Goal: Transaction & Acquisition: Purchase product/service

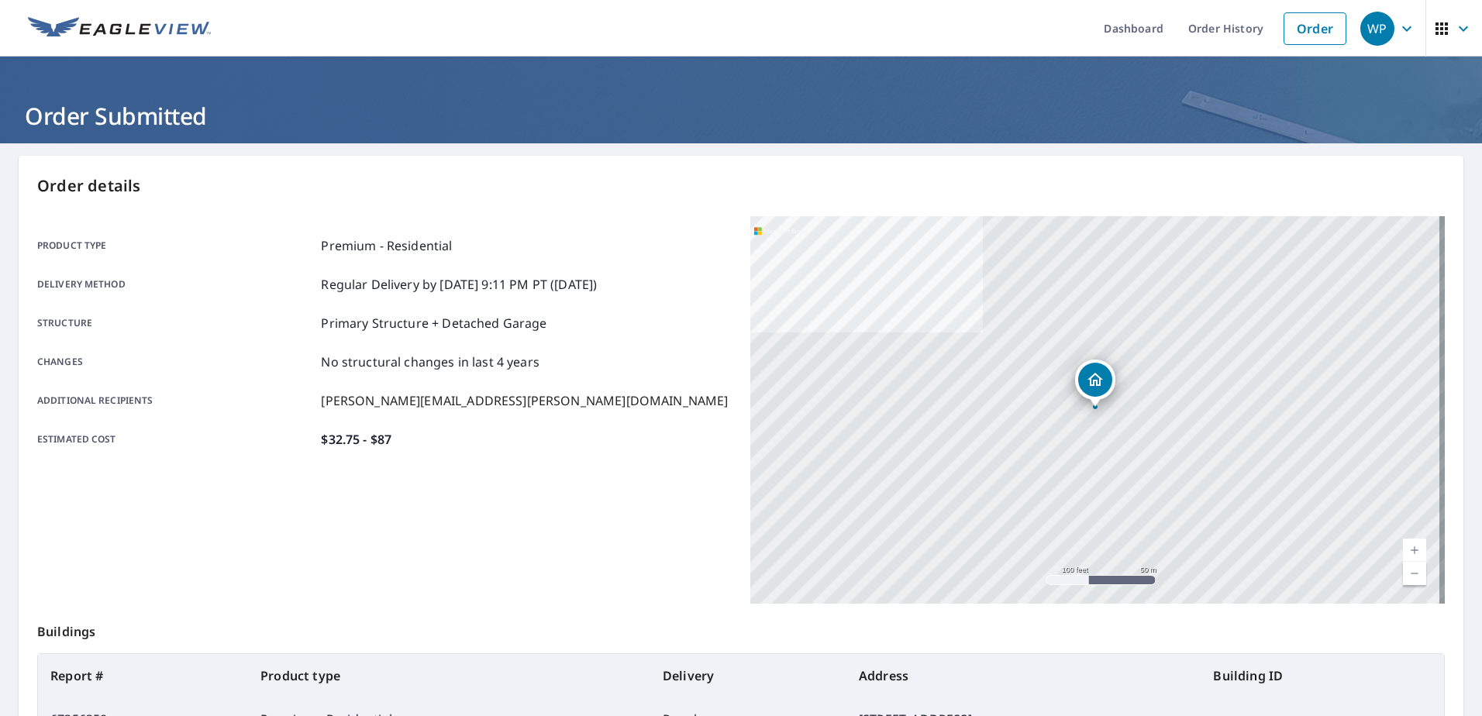
scroll to position [145, 0]
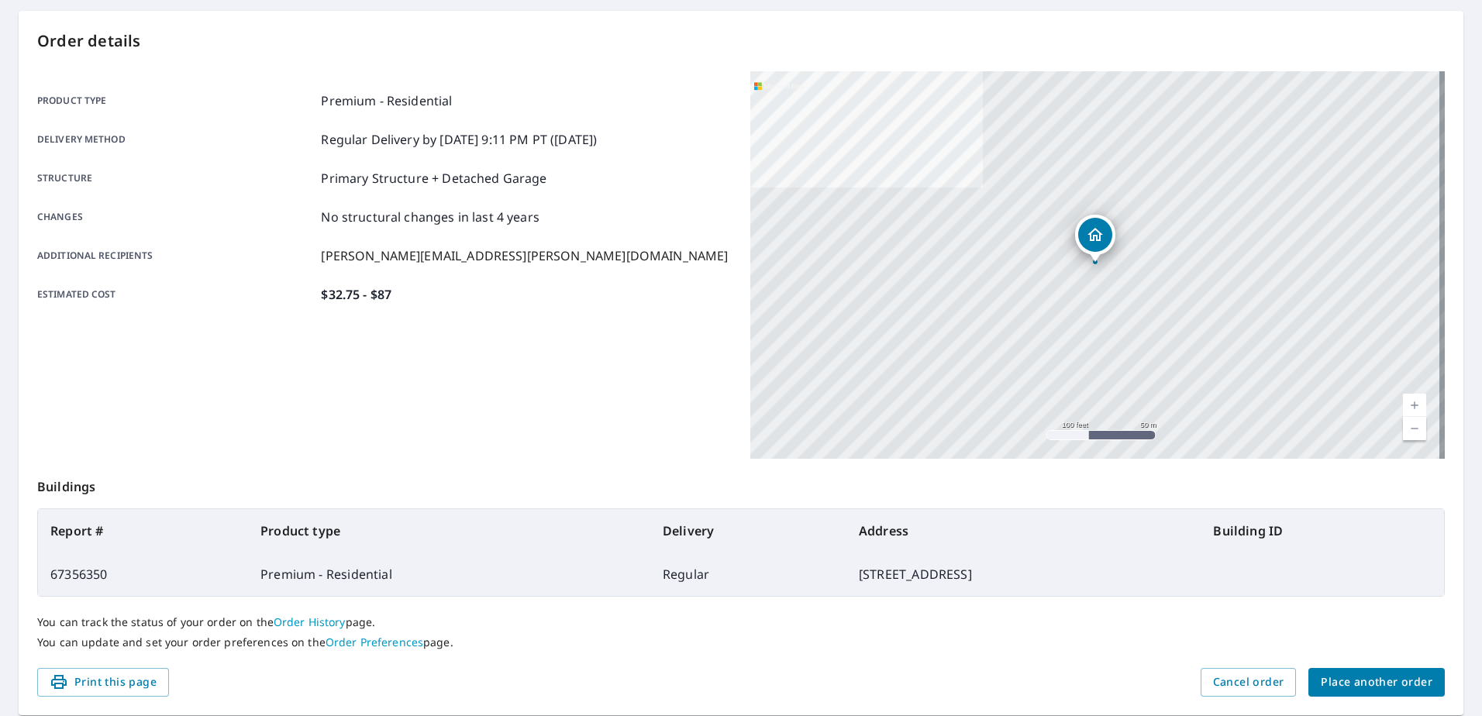
click at [1338, 678] on span "Place another order" at bounding box center [1377, 682] width 112 height 19
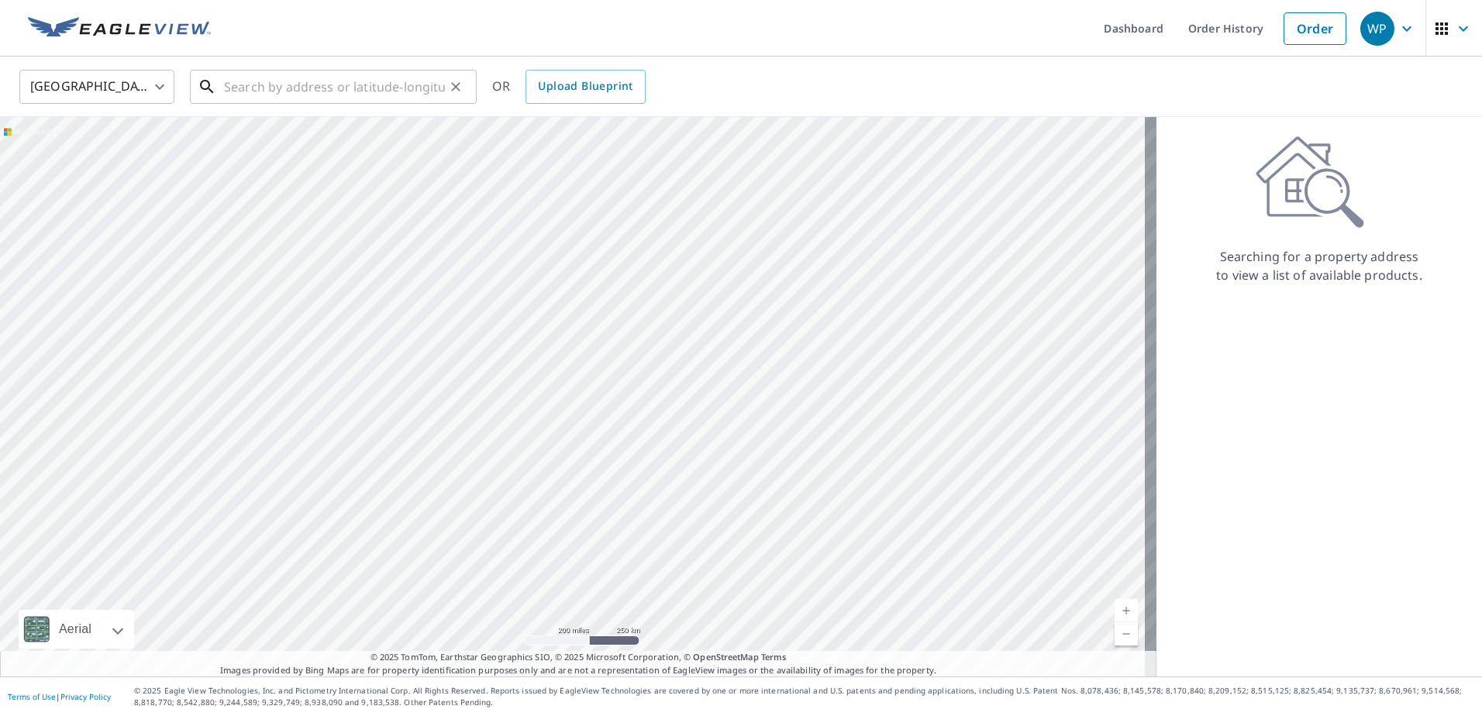
click at [296, 91] on input "text" at bounding box center [334, 86] width 221 height 43
paste input "[STREET_ADDRESS][PERSON_NAME]"
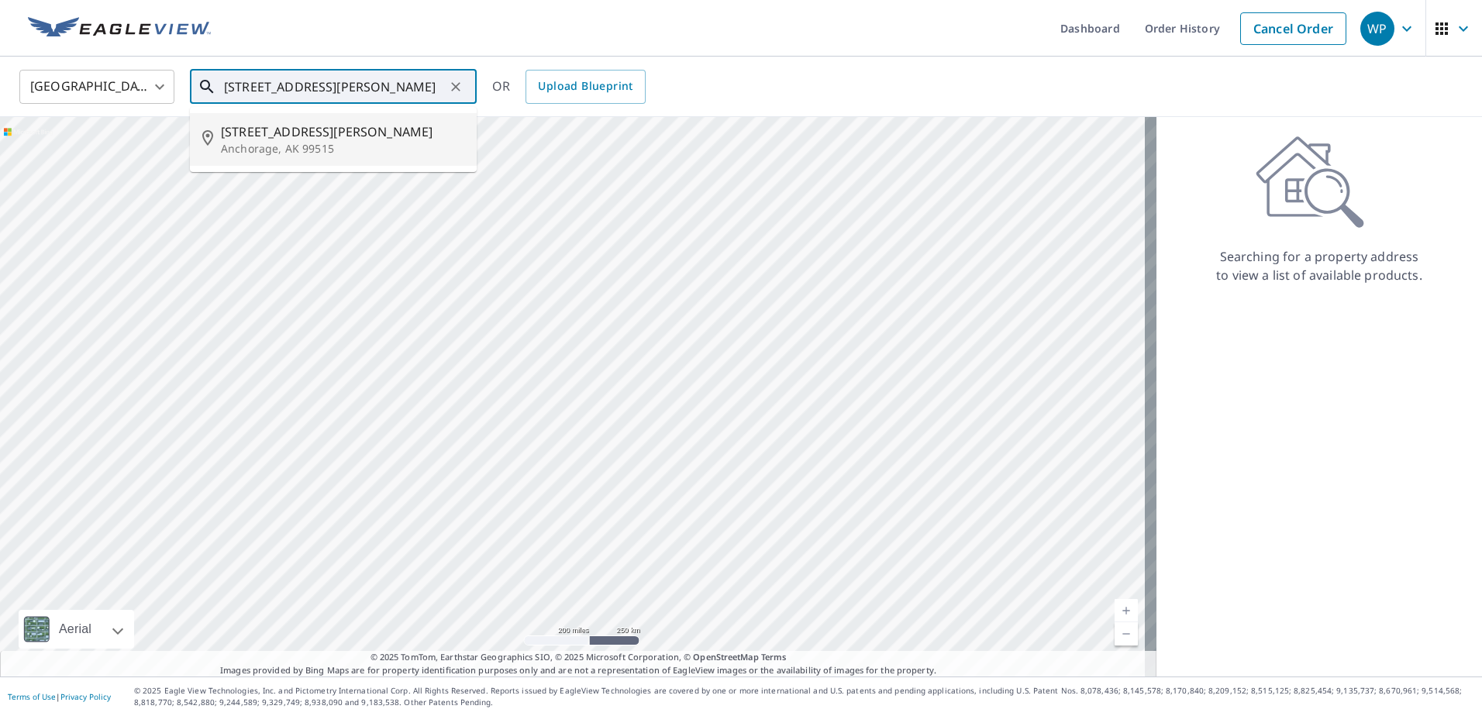
click at [325, 137] on span "[STREET_ADDRESS][PERSON_NAME]" at bounding box center [342, 131] width 243 height 19
type input "[STREET_ADDRESS][PERSON_NAME]"
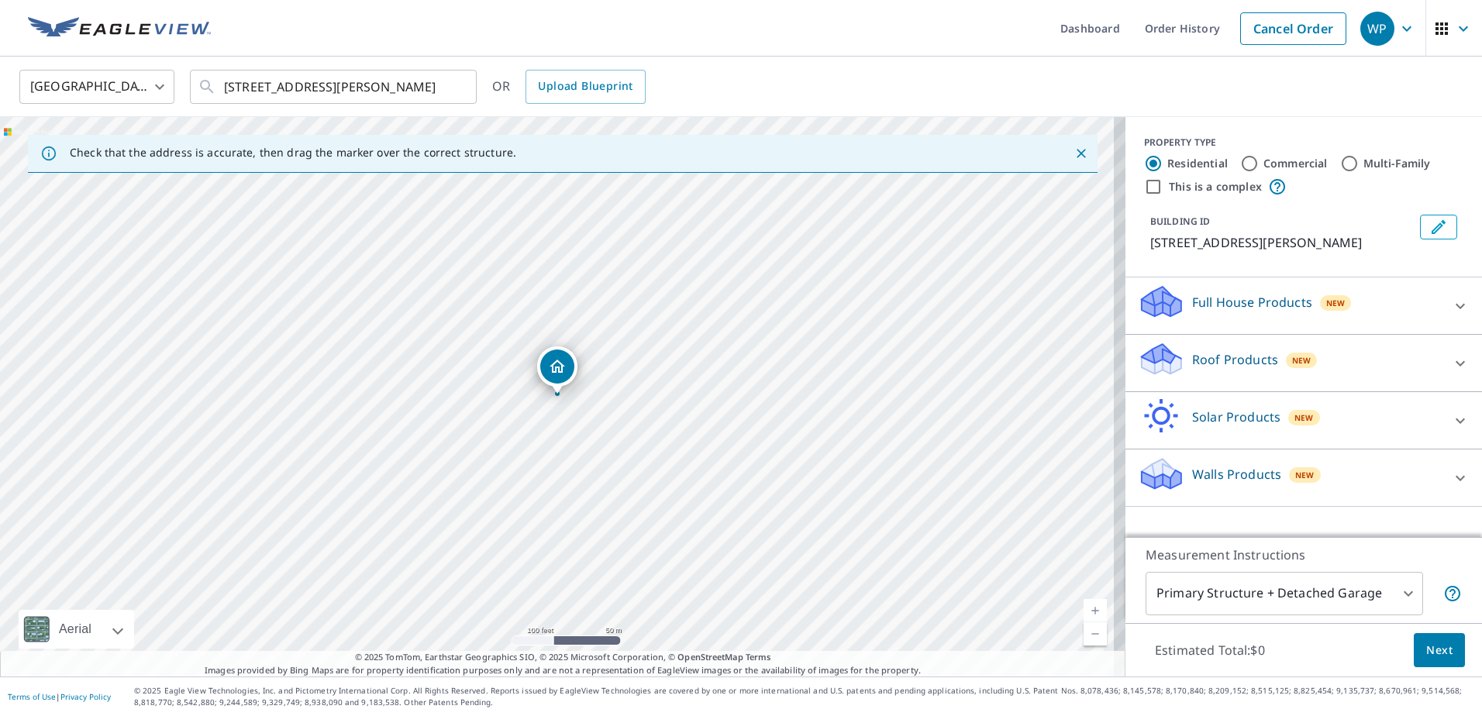
click at [1215, 369] on p "Roof Products" at bounding box center [1235, 359] width 86 height 19
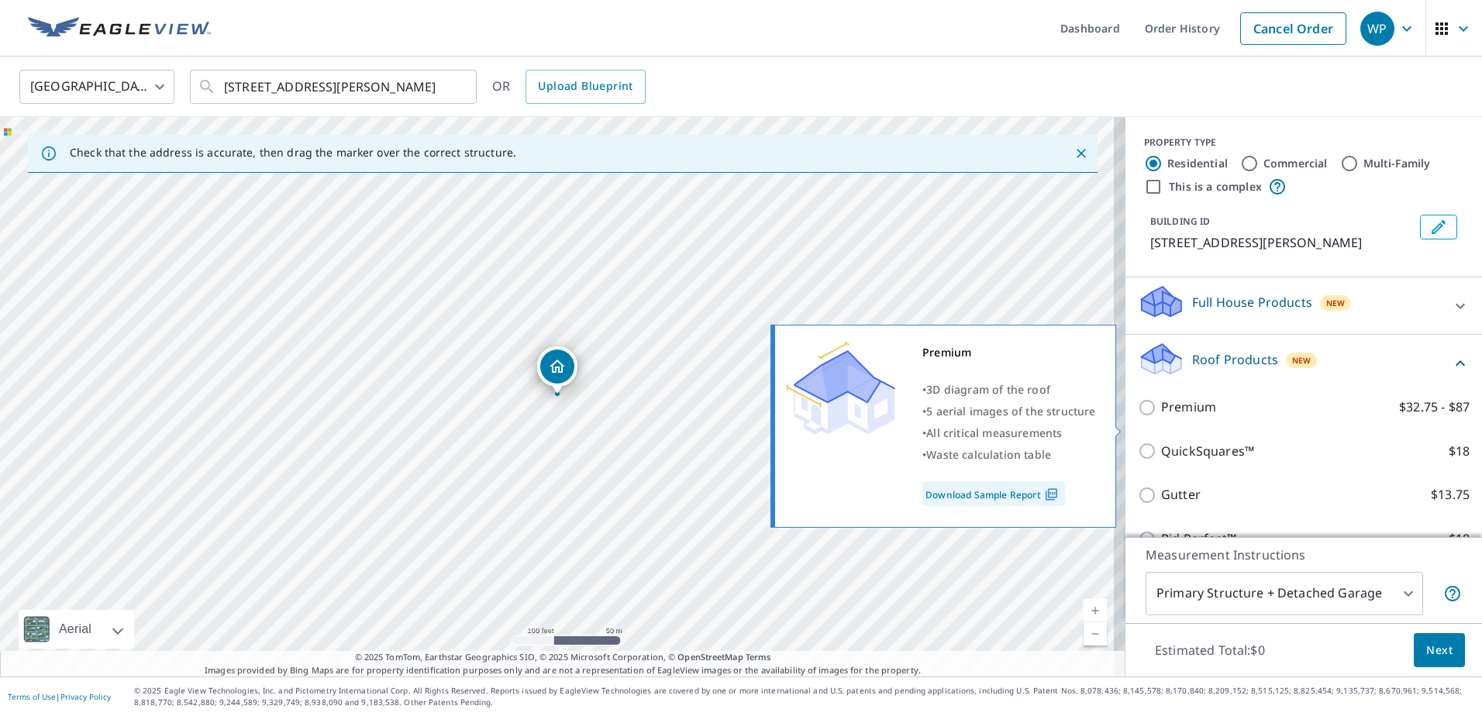
click at [1161, 417] on p "Premium" at bounding box center [1188, 407] width 55 height 19
click at [1157, 417] on input "Premium $32.75 - $87" at bounding box center [1149, 407] width 23 height 19
checkbox input "true"
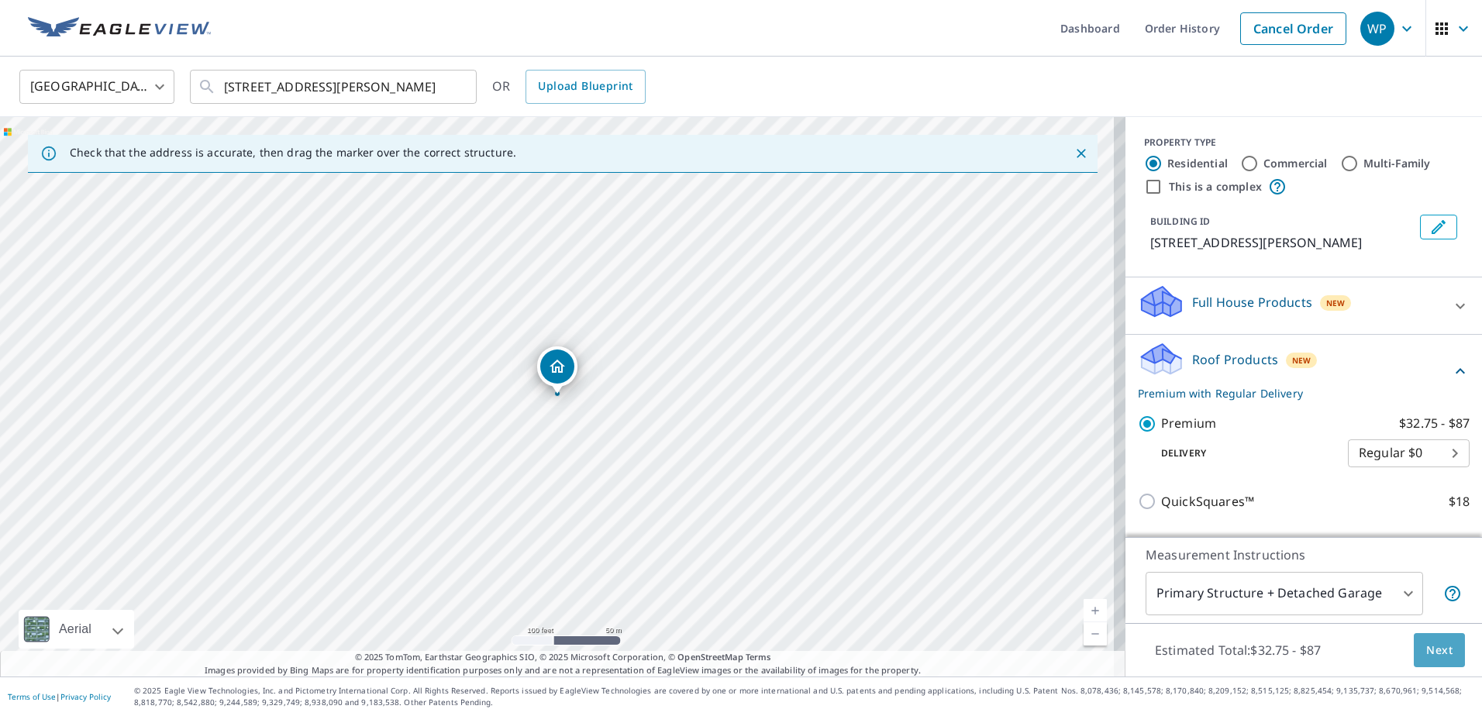
click at [1428, 656] on span "Next" at bounding box center [1439, 650] width 26 height 19
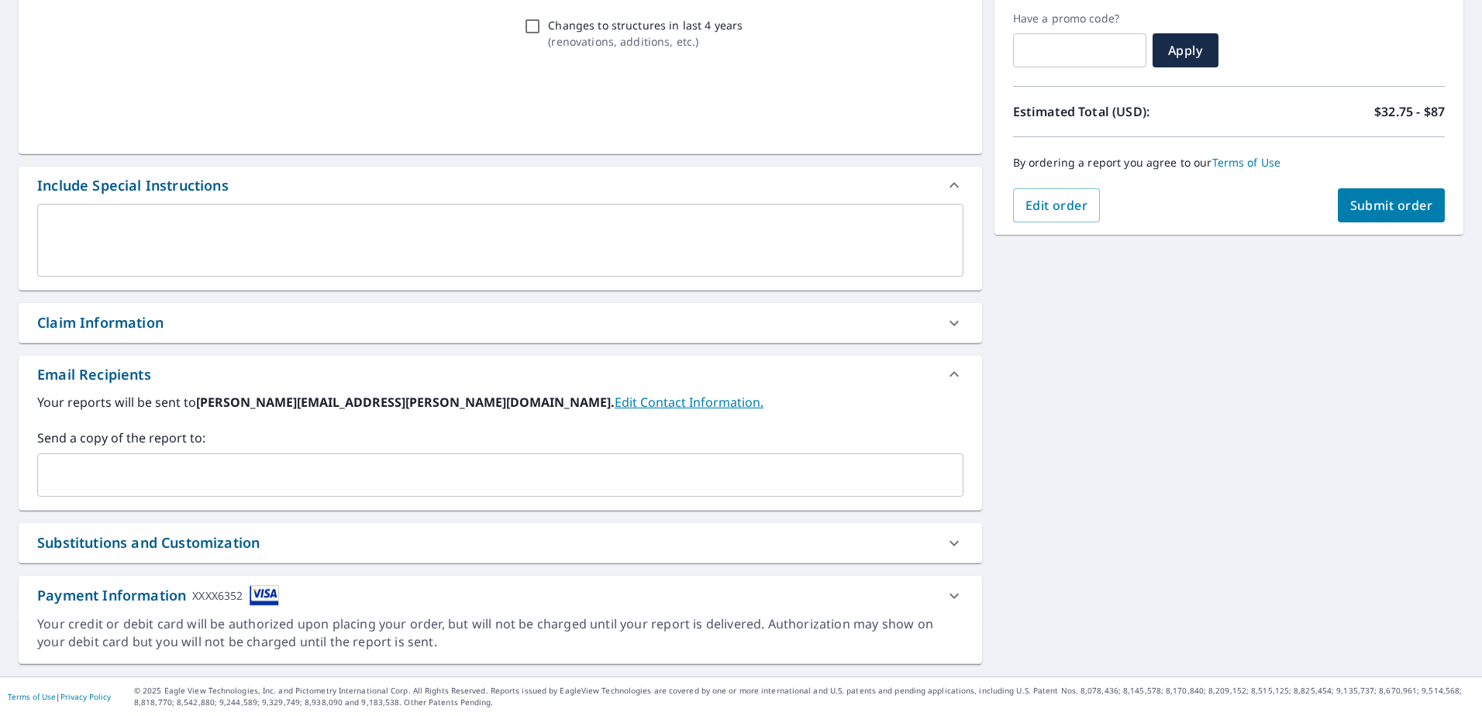
scroll to position [260, 0]
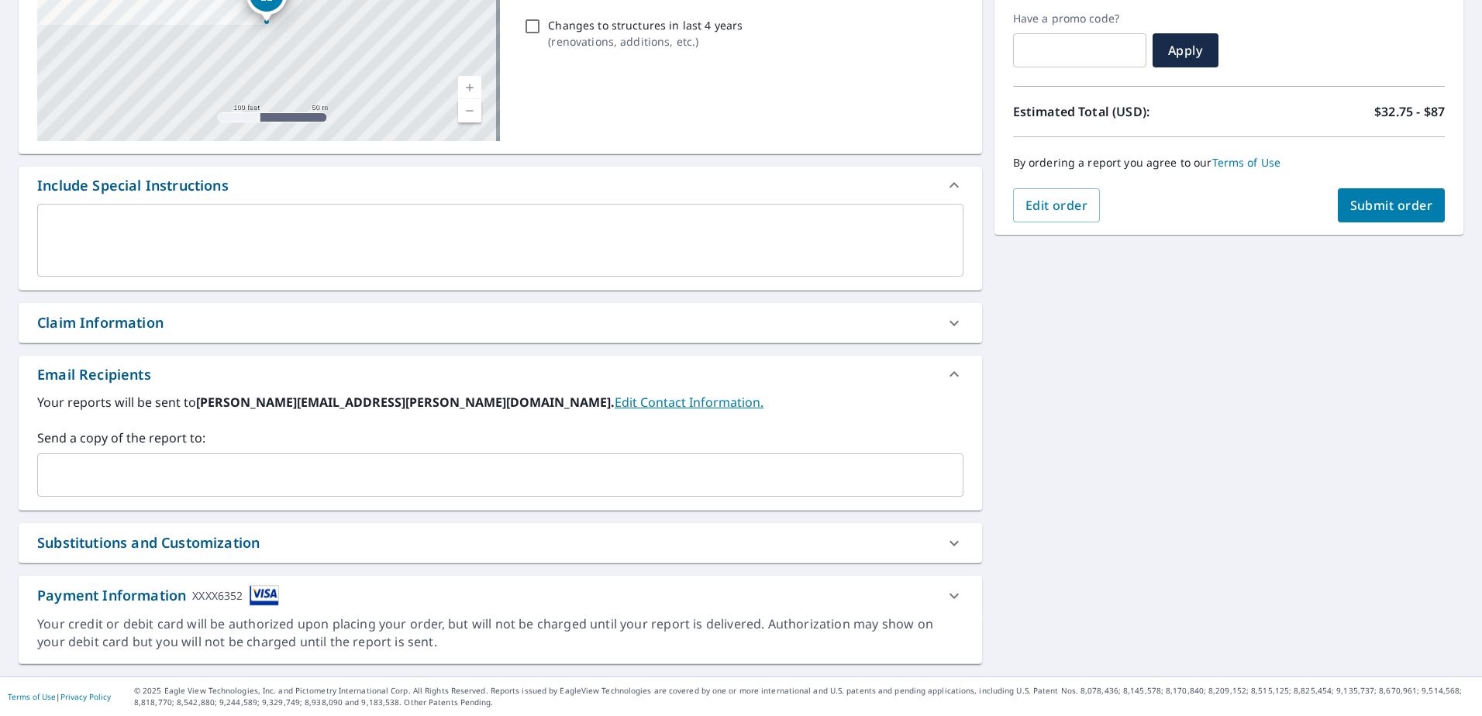
click at [153, 474] on input "text" at bounding box center [488, 474] width 889 height 29
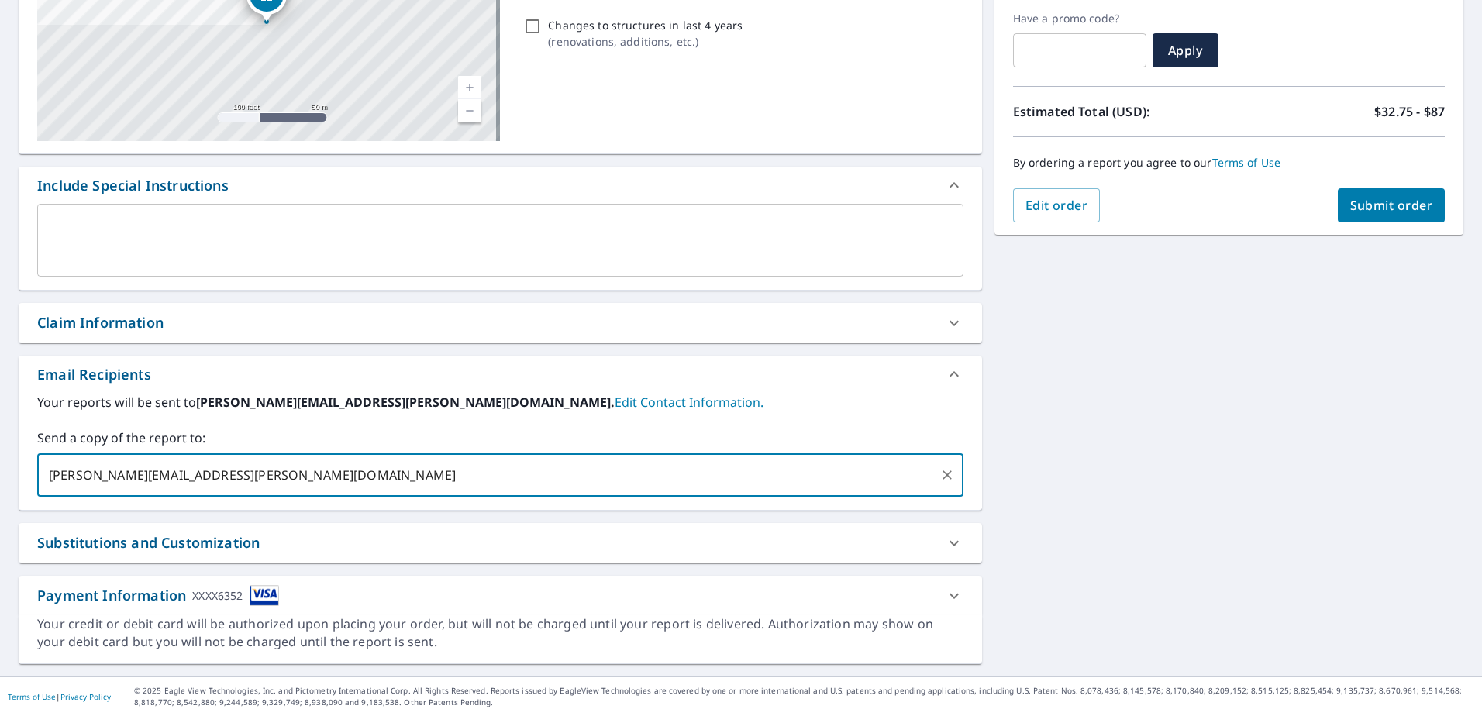
type input "[PERSON_NAME][EMAIL_ADDRESS][PERSON_NAME][DOMAIN_NAME]"
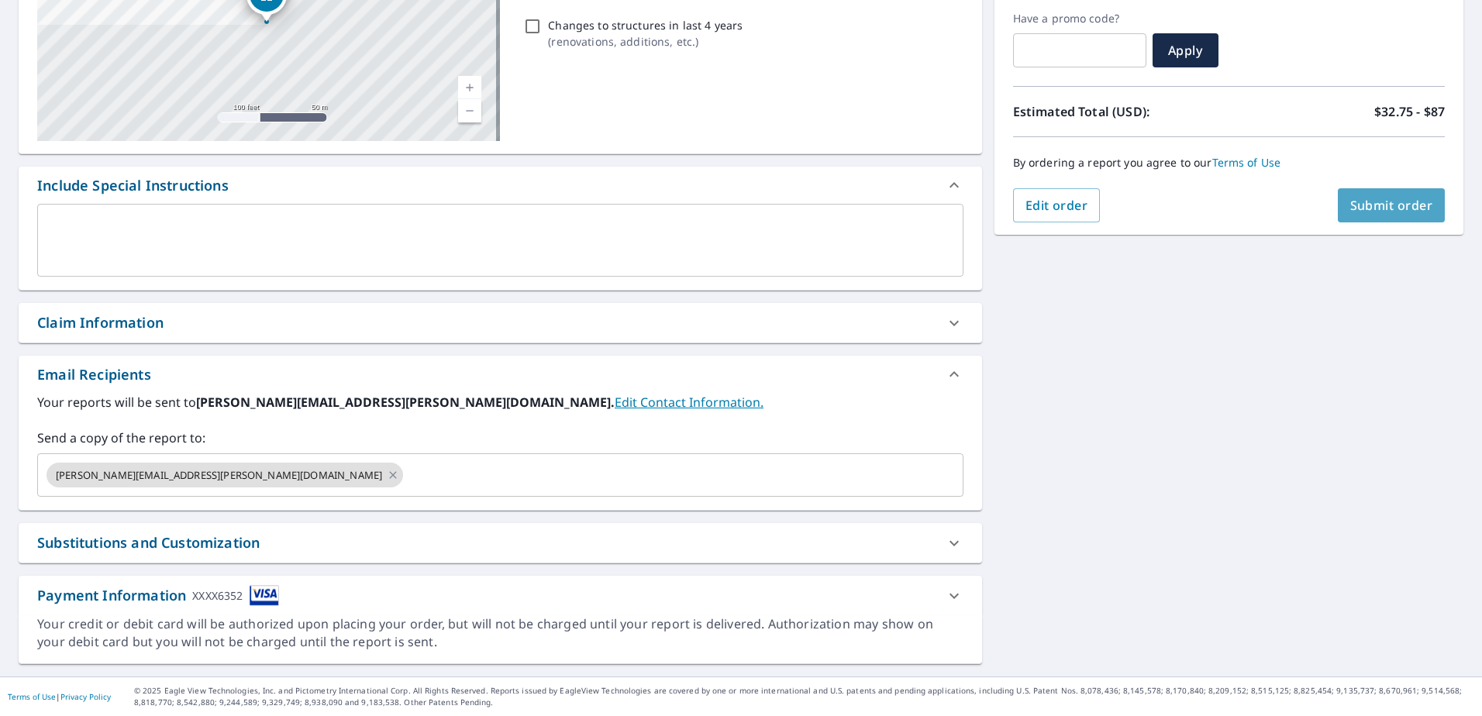
click at [1390, 202] on span "Submit order" at bounding box center [1391, 205] width 83 height 17
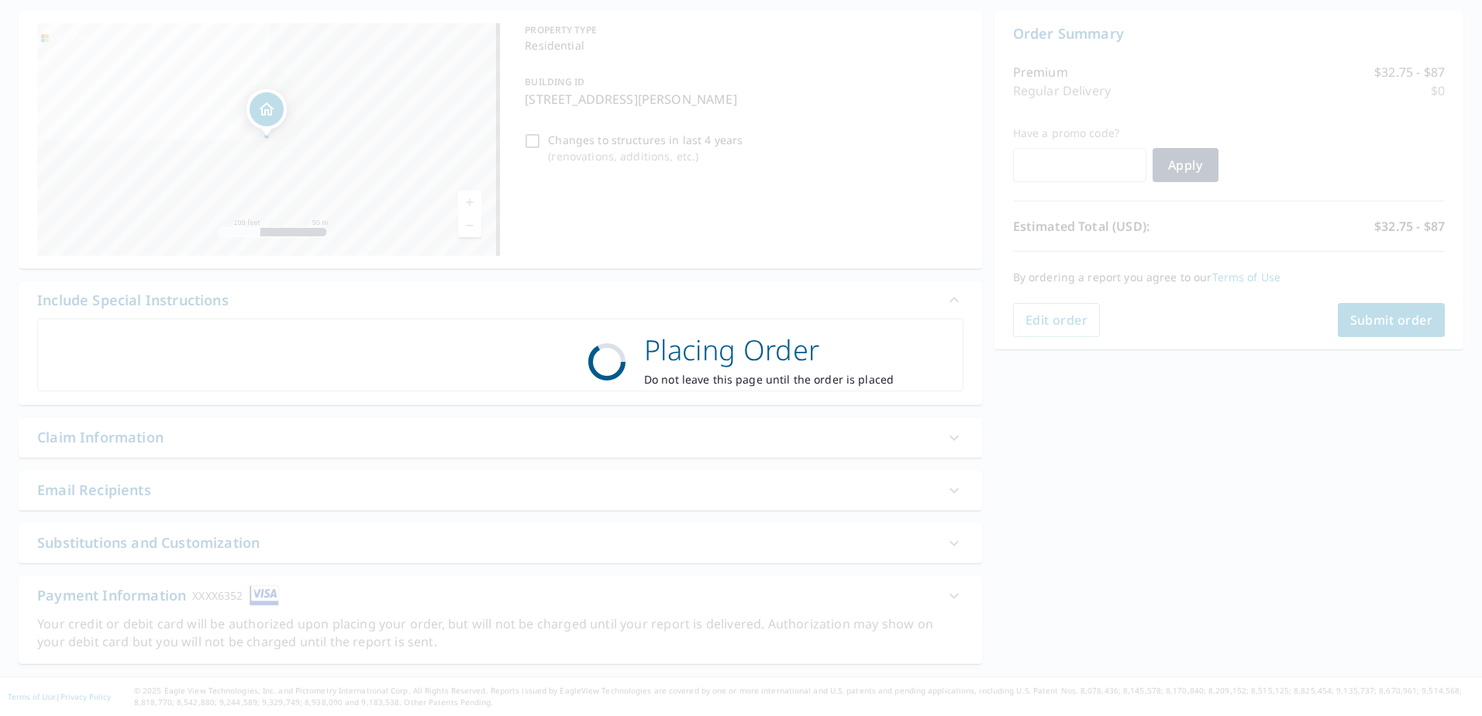
scroll to position [145, 0]
